Goal: Task Accomplishment & Management: Use online tool/utility

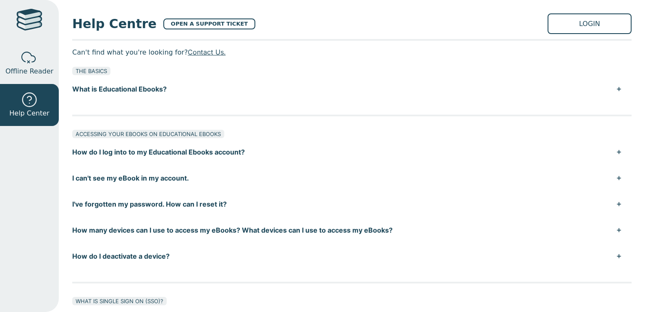
click at [156, 205] on button "I've forgotten my password. How can I reset it?" at bounding box center [351, 204] width 559 height 26
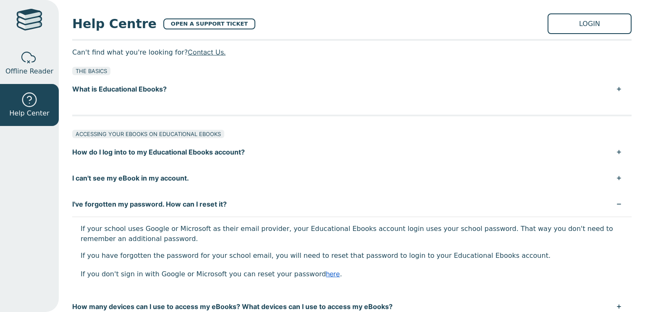
click at [326, 275] on link "here" at bounding box center [333, 273] width 14 height 8
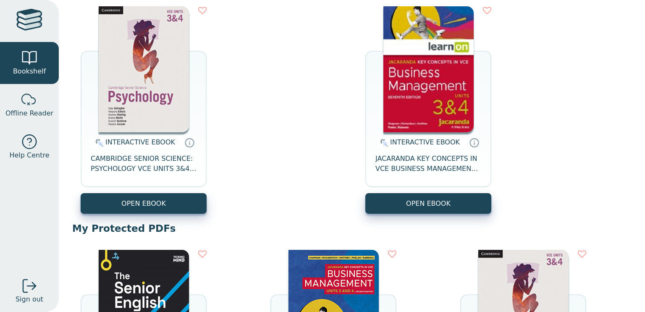
scroll to position [111, 0]
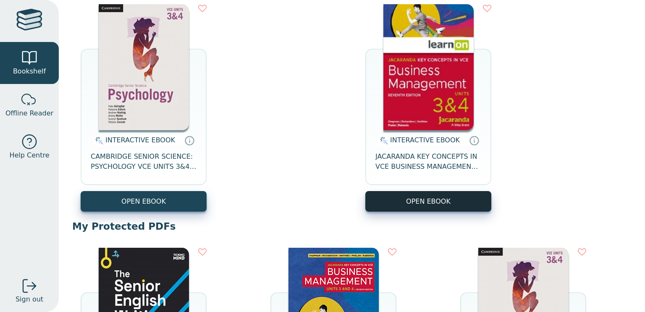
click at [445, 203] on button "OPEN EBOOK" at bounding box center [428, 201] width 126 height 21
